Goal: Information Seeking & Learning: Learn about a topic

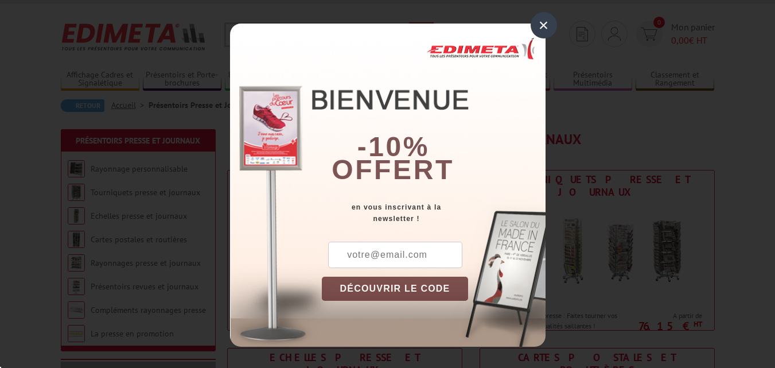
scroll to position [38, 0]
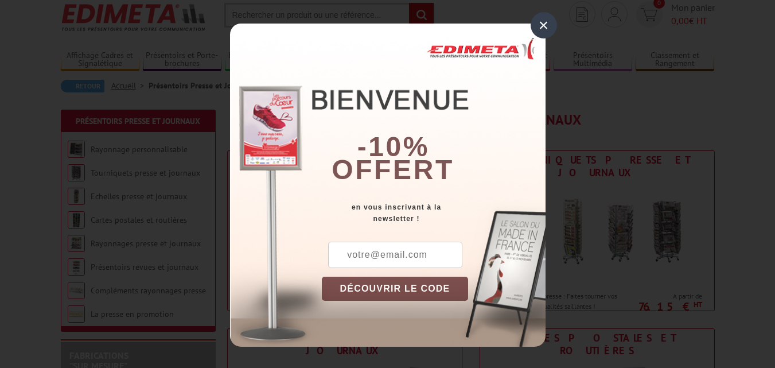
click at [546, 21] on div "×" at bounding box center [543, 25] width 26 height 26
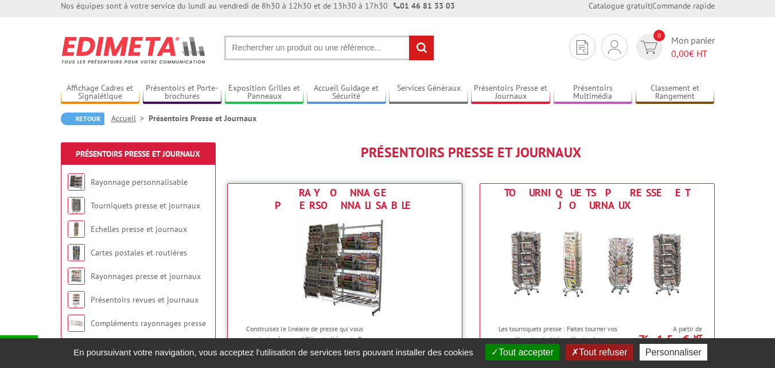
scroll to position [0, 0]
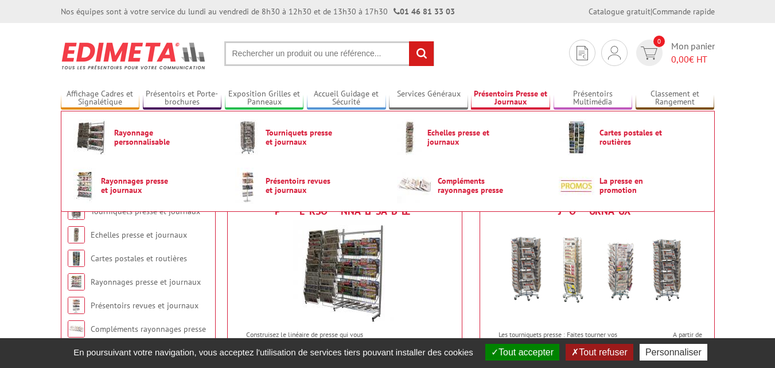
click at [513, 95] on link "Présentoirs Presse et Journaux" at bounding box center [510, 98] width 79 height 19
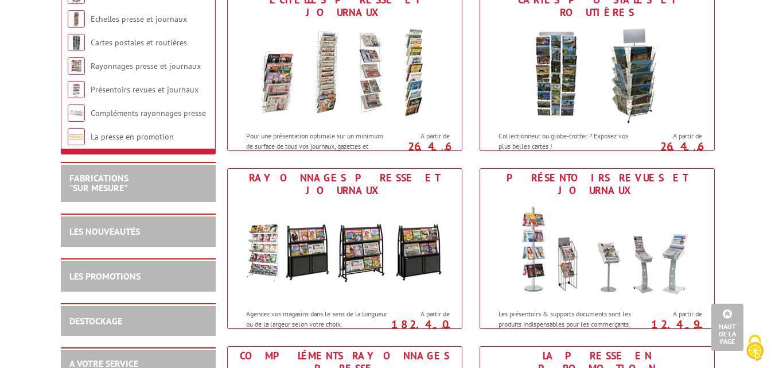
scroll to position [378, 0]
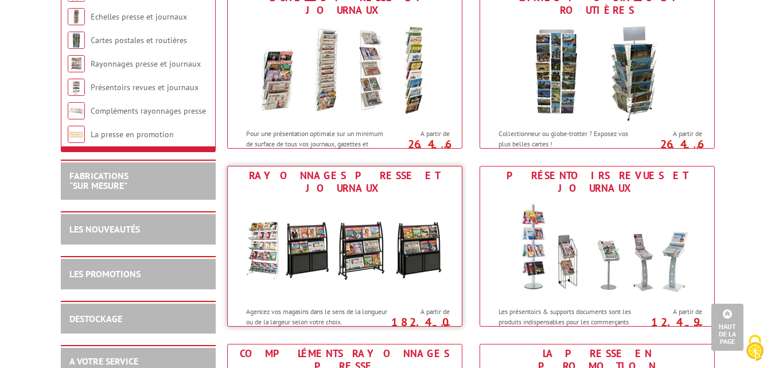
click at [347, 272] on img at bounding box center [345, 248] width 212 height 103
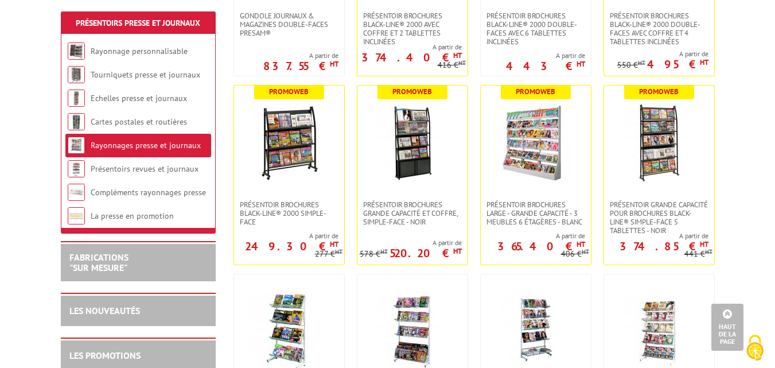
scroll to position [363, 0]
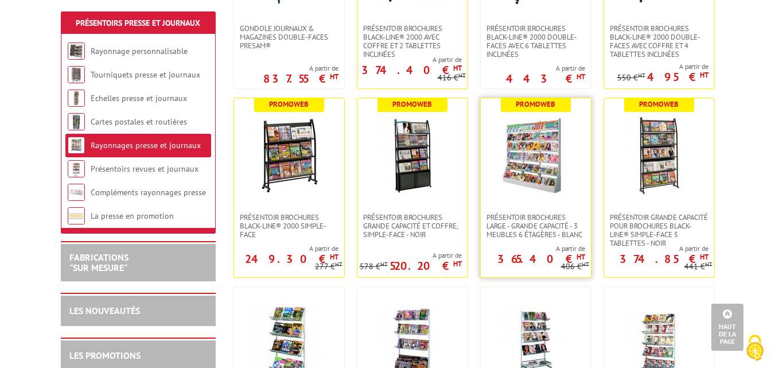
click at [529, 151] on img at bounding box center [535, 155] width 80 height 80
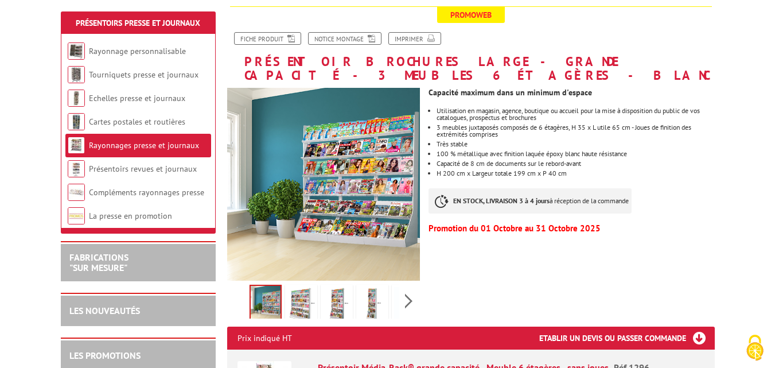
scroll to position [153, 0]
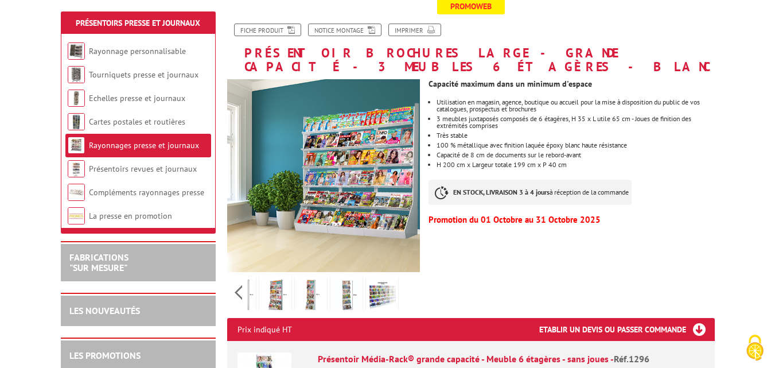
click at [408, 276] on div "Previous Next" at bounding box center [323, 292] width 193 height 40
click at [275, 280] on img at bounding box center [275, 296] width 28 height 36
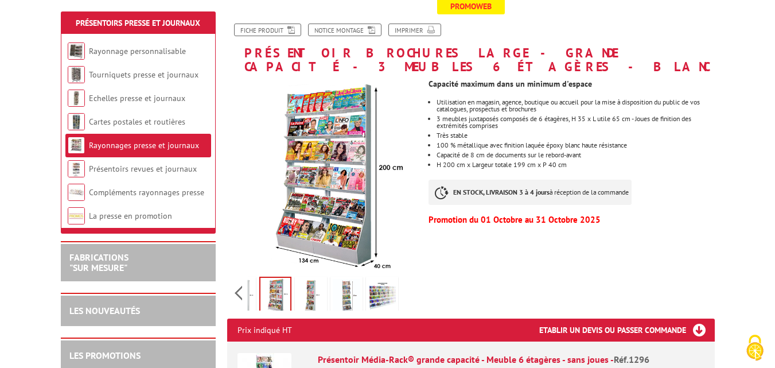
click at [313, 280] on img at bounding box center [311, 297] width 28 height 36
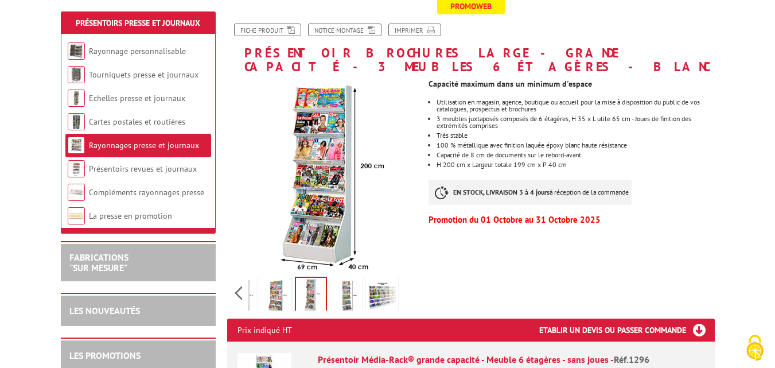
click at [345, 284] on img at bounding box center [347, 297] width 28 height 36
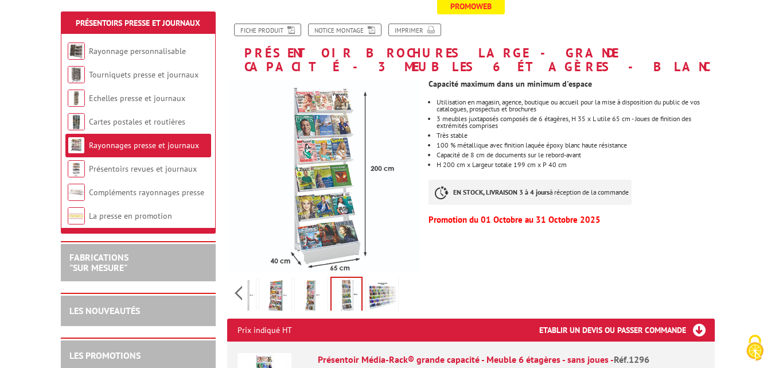
click at [316, 283] on img at bounding box center [311, 297] width 28 height 36
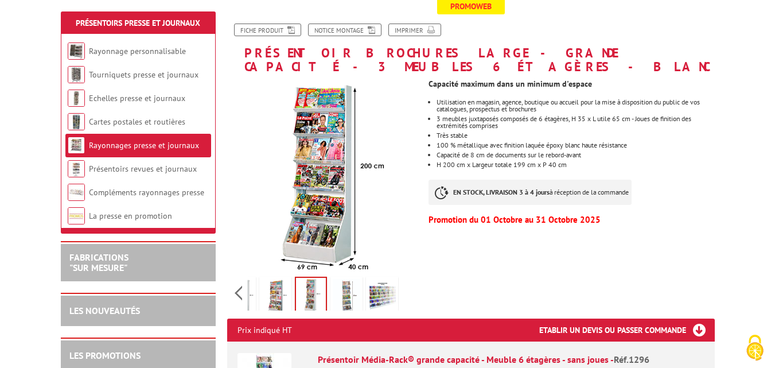
click at [346, 282] on img at bounding box center [347, 297] width 28 height 36
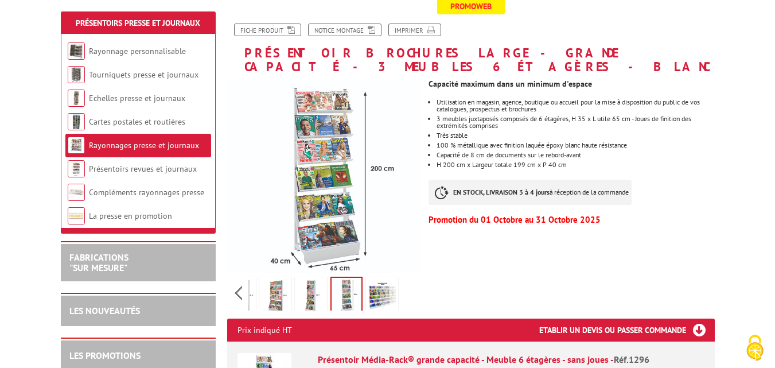
click at [312, 280] on img at bounding box center [311, 297] width 28 height 36
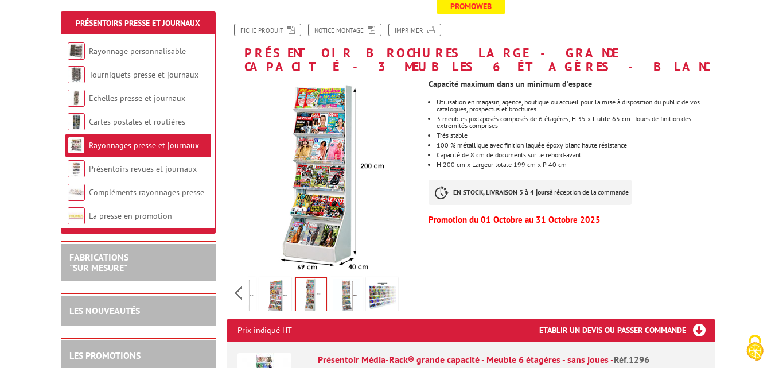
click at [351, 279] on img at bounding box center [347, 297] width 28 height 36
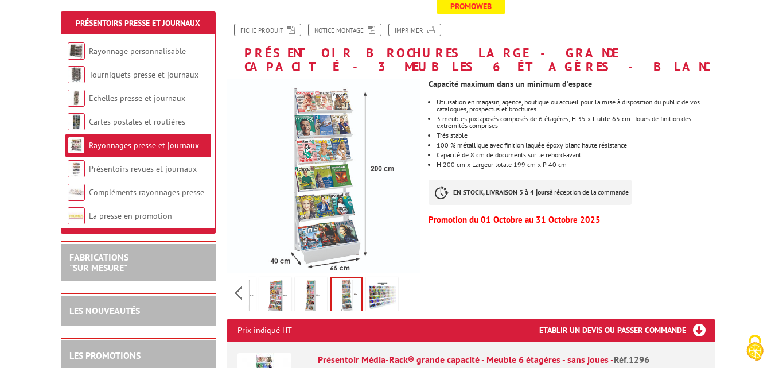
click at [385, 280] on img at bounding box center [382, 297] width 28 height 36
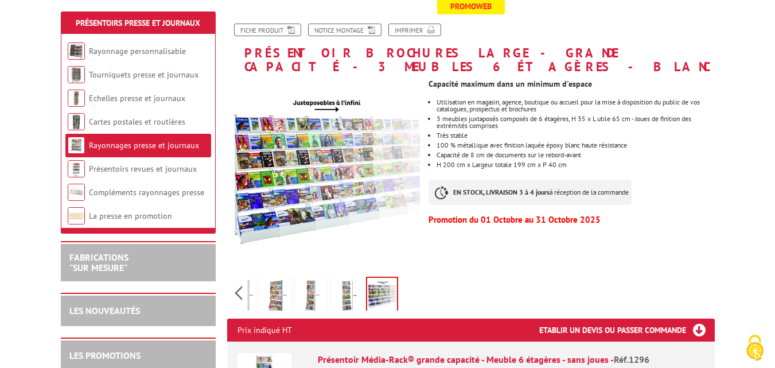
click at [345, 285] on img at bounding box center [347, 297] width 28 height 36
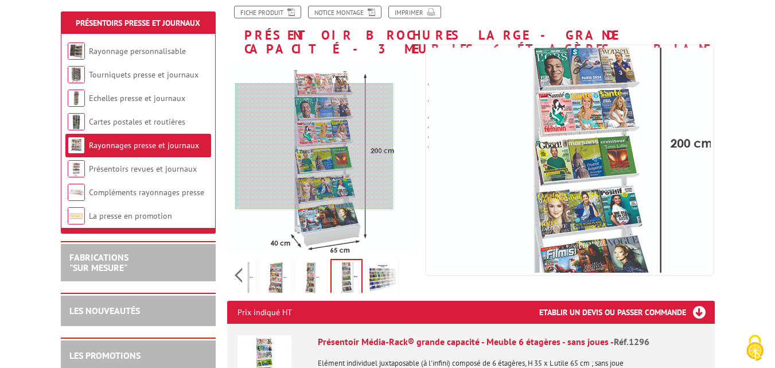
scroll to position [172, 0]
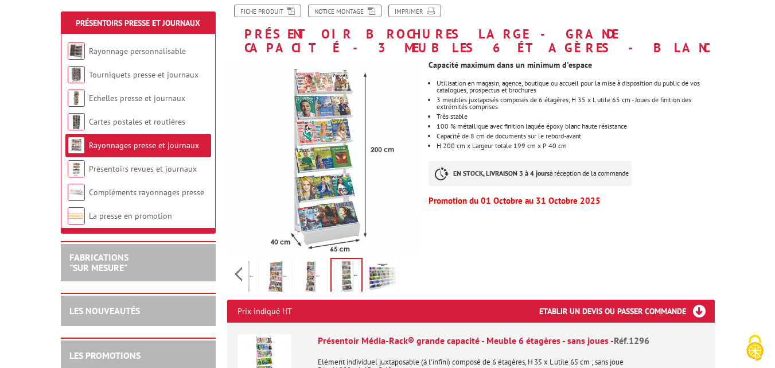
click at [239, 256] on div "Previous Next" at bounding box center [323, 273] width 193 height 40
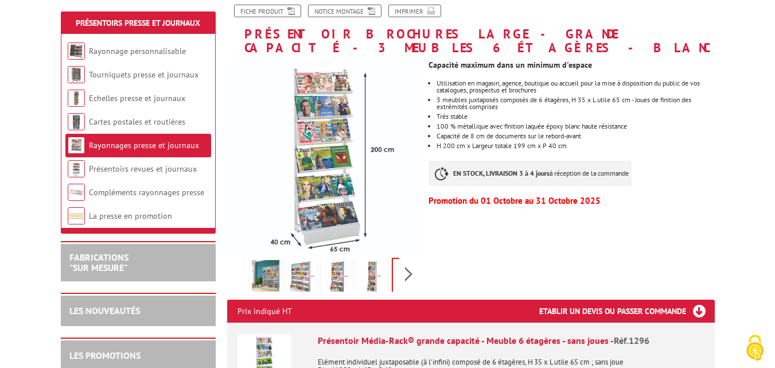
click at [239, 256] on div "Previous Next" at bounding box center [323, 273] width 193 height 40
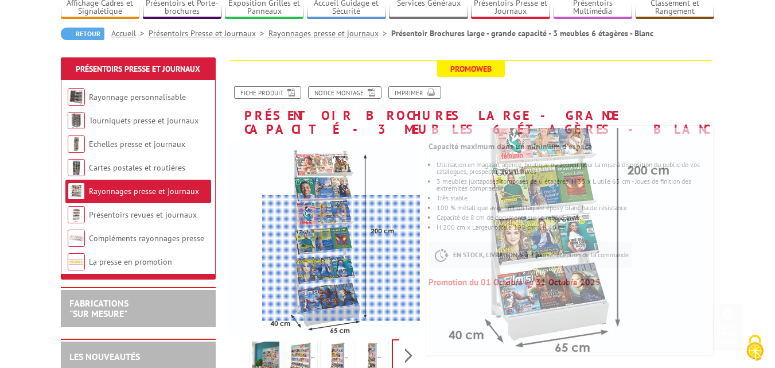
scroll to position [0, 0]
